Goal: Information Seeking & Learning: Learn about a topic

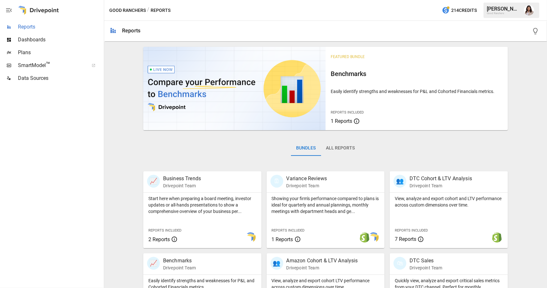
click at [48, 28] on span "Reports" at bounding box center [60, 27] width 85 height 8
click at [22, 41] on span "Dashboards" at bounding box center [60, 40] width 85 height 8
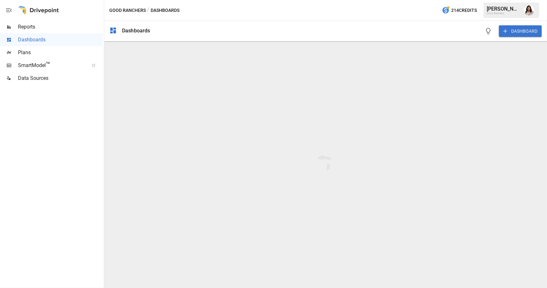
click at [27, 28] on span "Reports" at bounding box center [60, 27] width 85 height 8
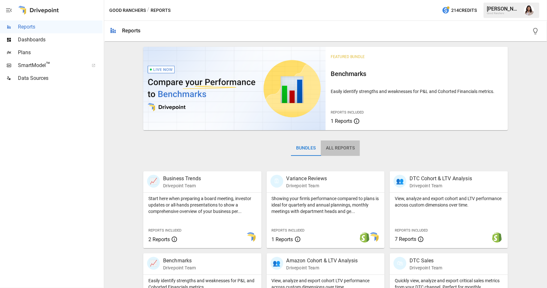
click at [330, 145] on button "All Reports" at bounding box center [340, 147] width 39 height 15
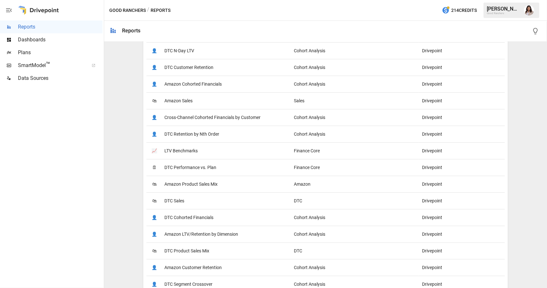
scroll to position [382, 0]
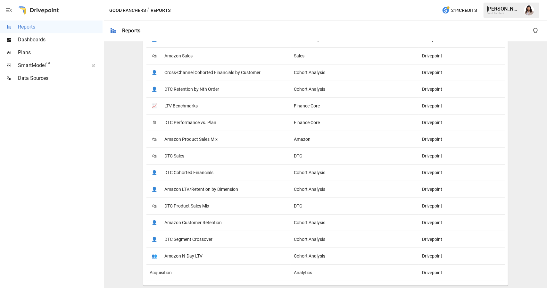
click at [193, 173] on span "DTC Cohorted Financials" at bounding box center [188, 172] width 49 height 16
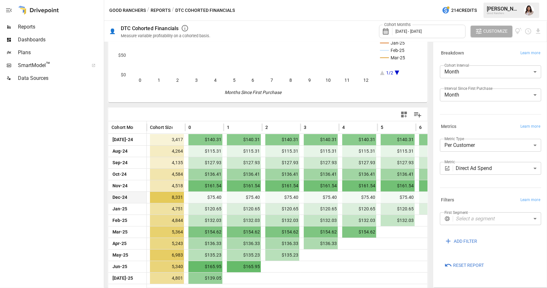
scroll to position [76, 0]
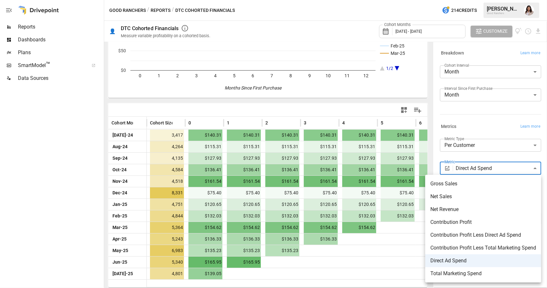
click at [497, 0] on body "Reports Dashboards Plans SmartModel ™ Data Sources Good Ranchers / Reports / DT…" at bounding box center [273, 0] width 547 height 0
click at [491, 220] on span "Contribution Profit" at bounding box center [483, 222] width 106 height 8
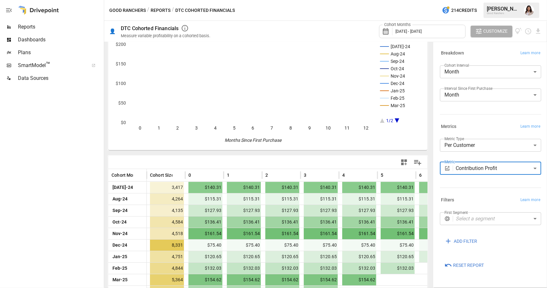
scroll to position [76, 0]
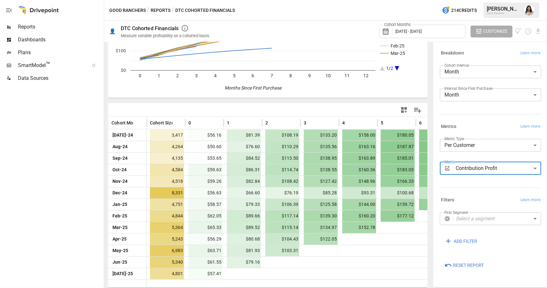
click at [521, 0] on body "Reports Dashboards Plans SmartModel ™ Data Sources Good Ranchers / Reports / DT…" at bounding box center [273, 0] width 547 height 0
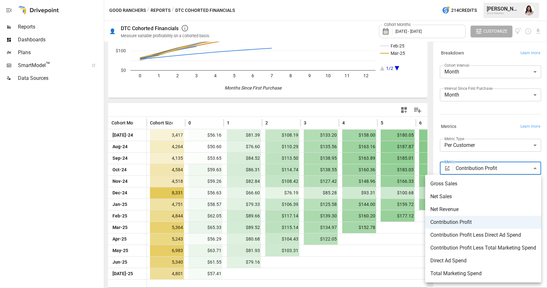
click at [499, 198] on span "Net Sales" at bounding box center [483, 196] width 106 height 8
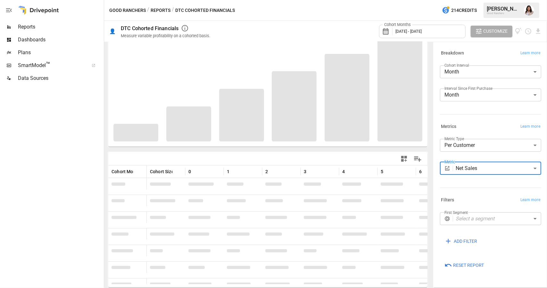
scroll to position [76, 0]
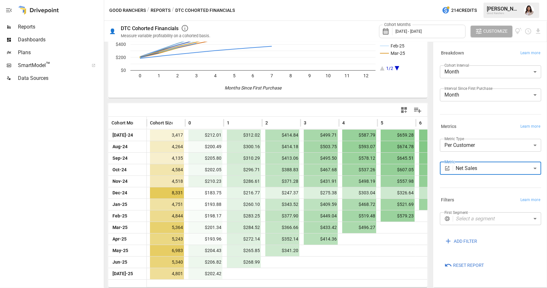
click at [511, 0] on body "Reports Dashboards Plans SmartModel ™ Data Sources Good Ranchers / Reports / DT…" at bounding box center [273, 0] width 547 height 0
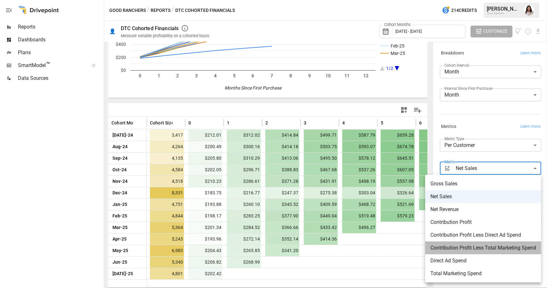
click at [489, 249] on span "Contribution Profit Less Total Marketing Spend" at bounding box center [483, 248] width 106 height 8
type input "**********"
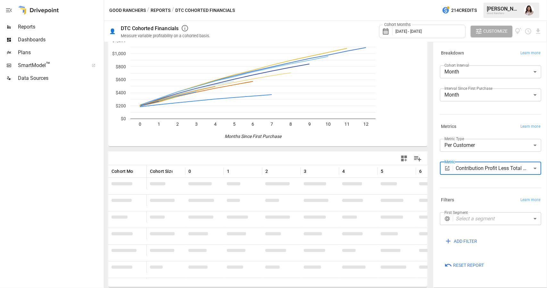
scroll to position [76, 0]
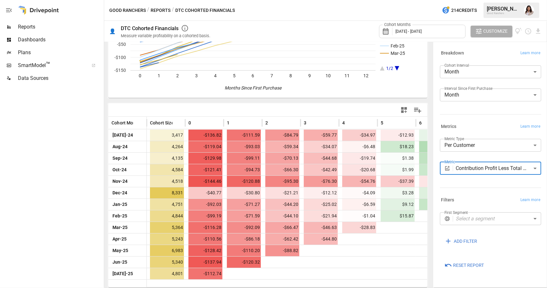
click at [40, 52] on span "Plans" at bounding box center [60, 53] width 85 height 8
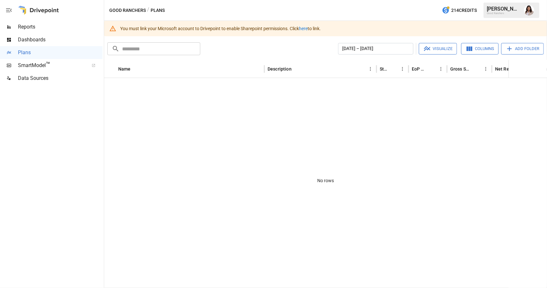
click at [33, 67] on span "SmartModel ™" at bounding box center [51, 65] width 67 height 8
click at [34, 80] on span "Data Sources" at bounding box center [60, 78] width 85 height 8
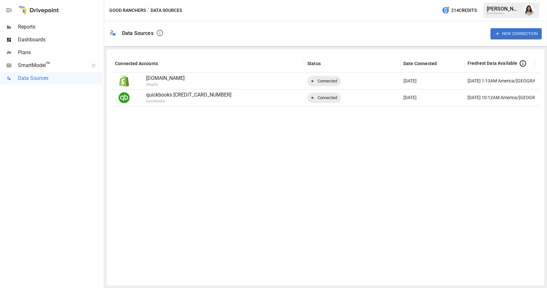
drag, startPoint x: 65, startPoint y: 37, endPoint x: 63, endPoint y: 40, distance: 3.6
click at [65, 37] on span "Dashboards" at bounding box center [60, 40] width 85 height 8
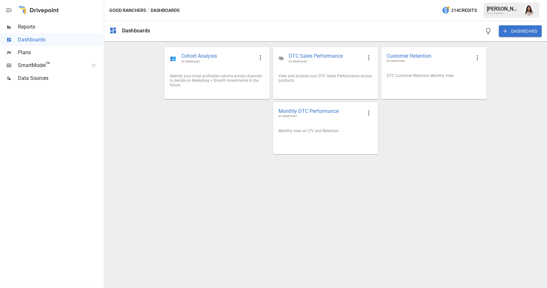
click at [48, 29] on span "Reports" at bounding box center [60, 27] width 85 height 8
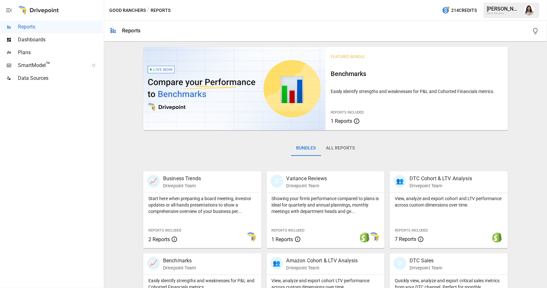
click at [342, 146] on button "All Reports" at bounding box center [340, 147] width 39 height 15
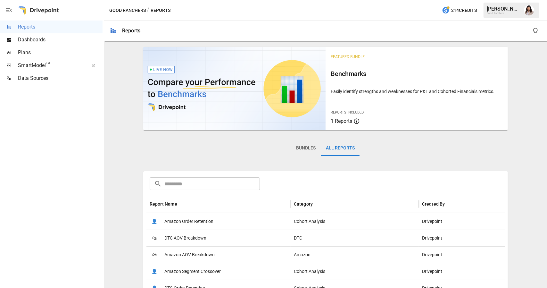
click at [7, 11] on icon "button" at bounding box center [9, 10] width 6 height 4
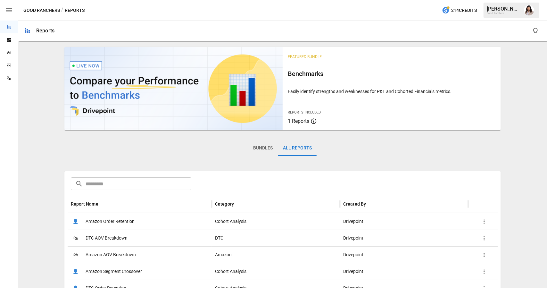
click at [7, 11] on icon "button" at bounding box center [9, 10] width 6 height 4
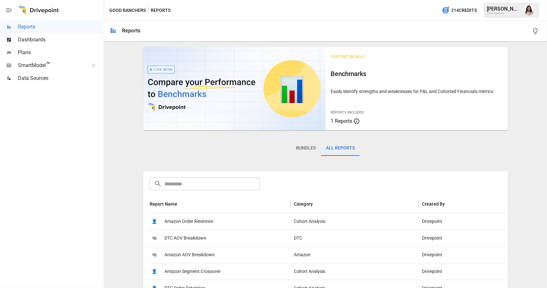
click at [503, 10] on div "[PERSON_NAME]" at bounding box center [502, 9] width 33 height 6
click at [531, 13] on img "Anu Grover" at bounding box center [529, 10] width 10 height 10
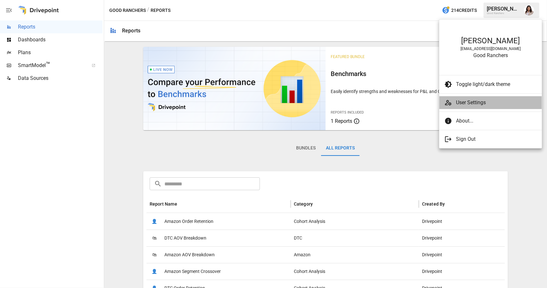
click at [477, 100] on span "User Settings" at bounding box center [496, 103] width 81 height 8
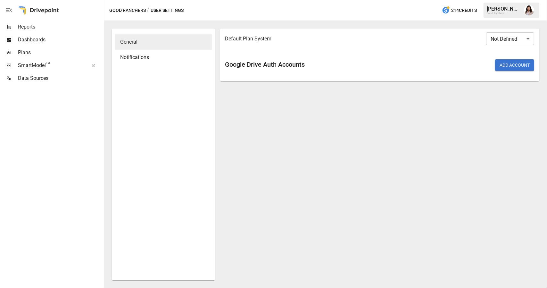
click at [506, 68] on button "Add Account" at bounding box center [514, 65] width 39 height 12
click at [168, 61] on div "Notifications" at bounding box center [163, 57] width 97 height 15
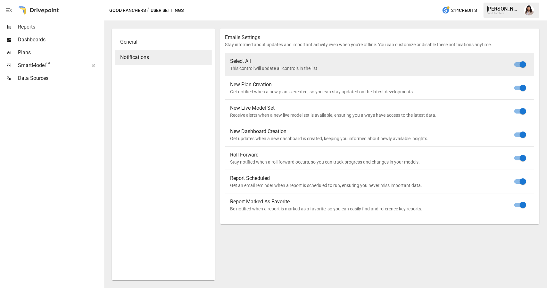
click at [40, 39] on span "Dashboards" at bounding box center [60, 40] width 85 height 8
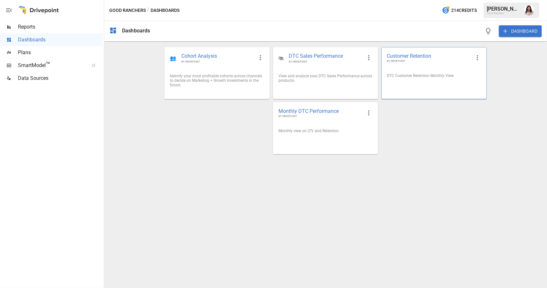
click at [422, 55] on span "Customer Retention" at bounding box center [429, 56] width 84 height 7
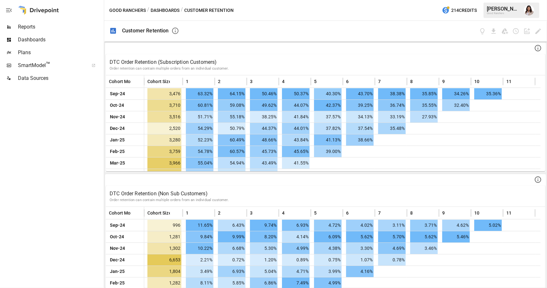
click at [27, 26] on span "Reports" at bounding box center [60, 27] width 85 height 8
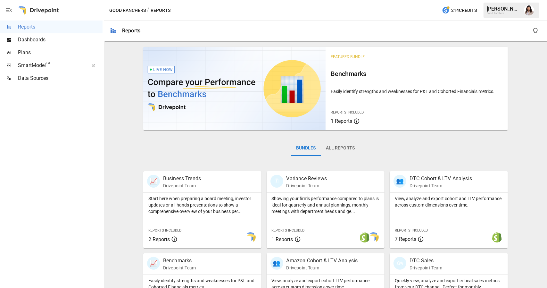
click at [332, 146] on button "All Reports" at bounding box center [340, 147] width 39 height 15
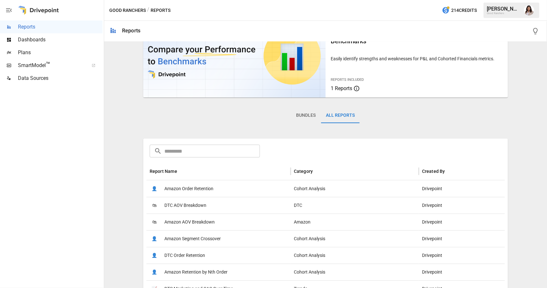
scroll to position [64, 0]
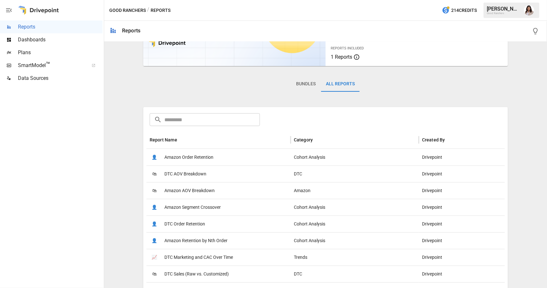
click at [176, 125] on input "text" at bounding box center [211, 119] width 95 height 13
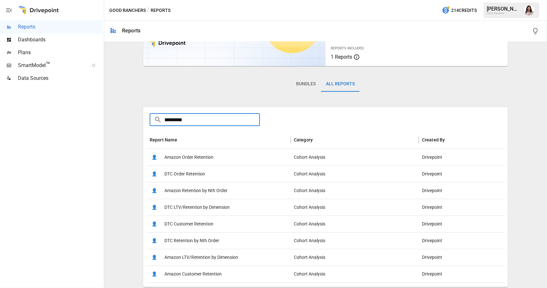
type input "*********"
click at [193, 178] on span "DTC Order Retention" at bounding box center [184, 174] width 41 height 16
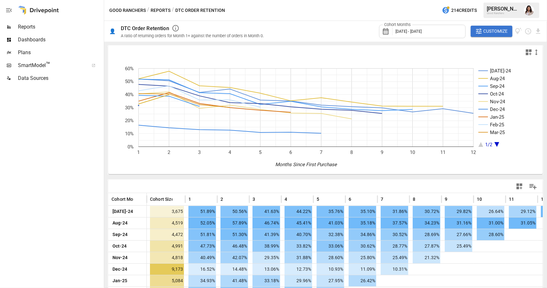
scroll to position [65, 0]
